Goal: Task Accomplishment & Management: Use online tool/utility

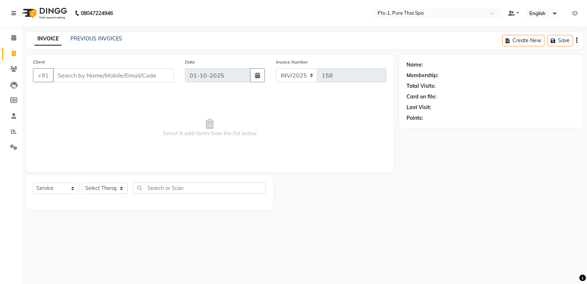
select select "service"
click at [15, 99] on icon at bounding box center [13, 100] width 7 height 6
select select
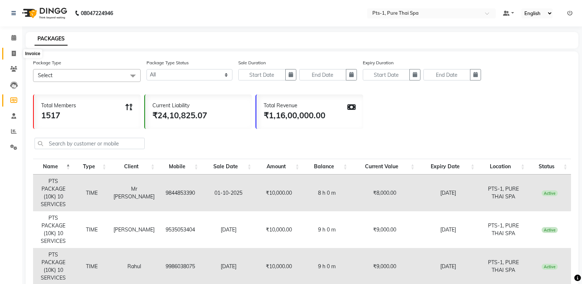
click at [15, 51] on icon at bounding box center [14, 54] width 4 height 6
select select "service"
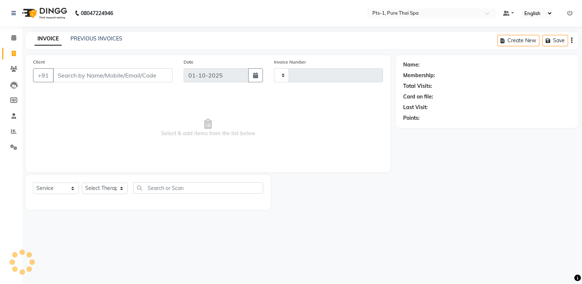
type input "158"
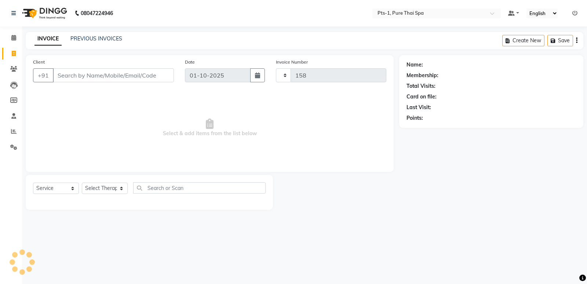
select select "9048"
click at [100, 37] on link "PREVIOUS INVOICES" at bounding box center [96, 38] width 52 height 7
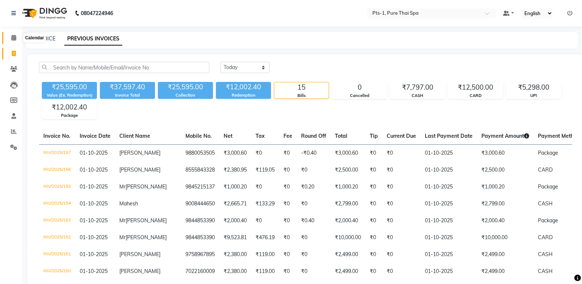
click at [13, 40] on icon at bounding box center [13, 38] width 5 height 6
